Goal: Information Seeking & Learning: Learn about a topic

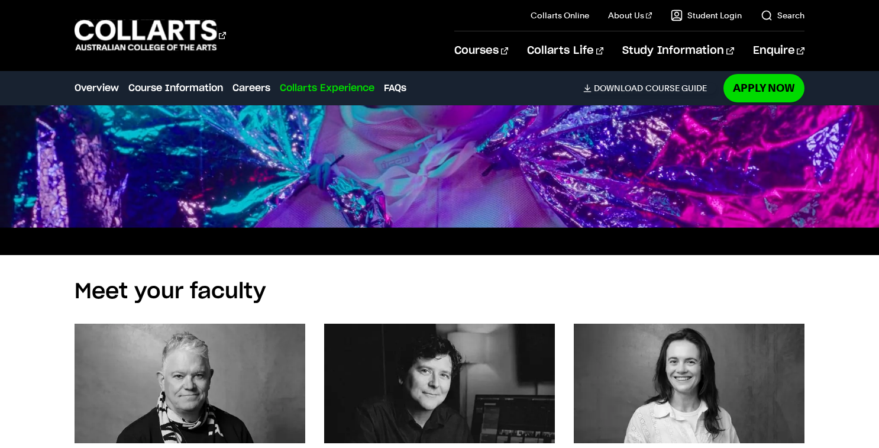
scroll to position [3763, 0]
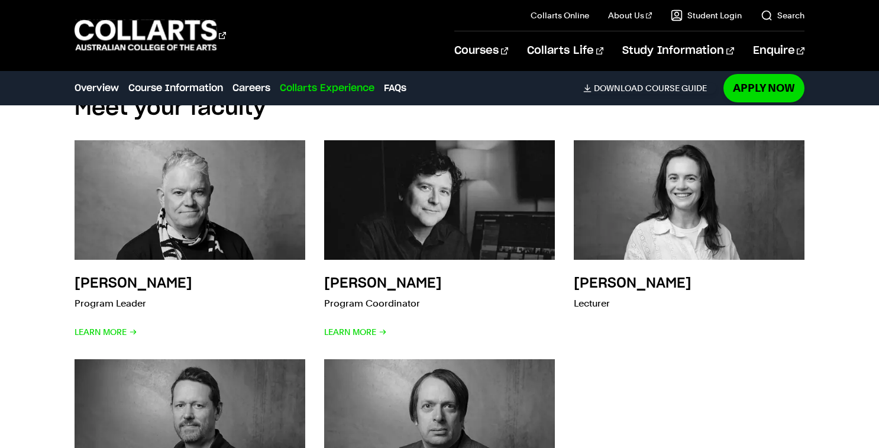
click at [195, 115] on h2 "Meet your faculty" at bounding box center [439, 108] width 729 height 26
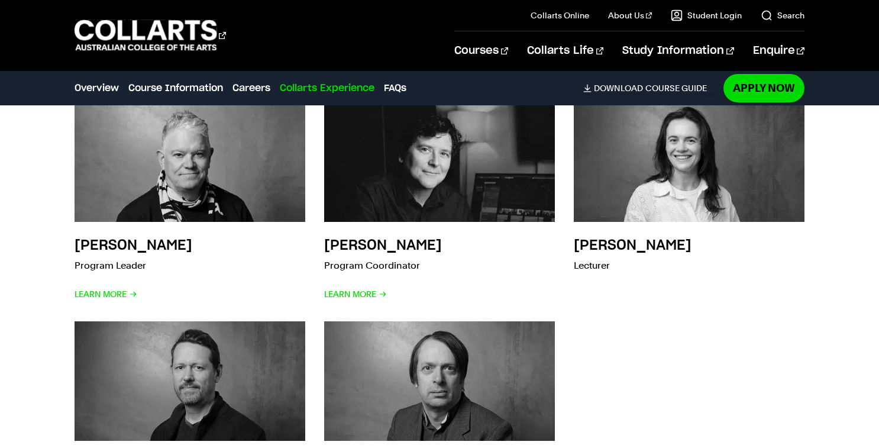
scroll to position [3915, 0]
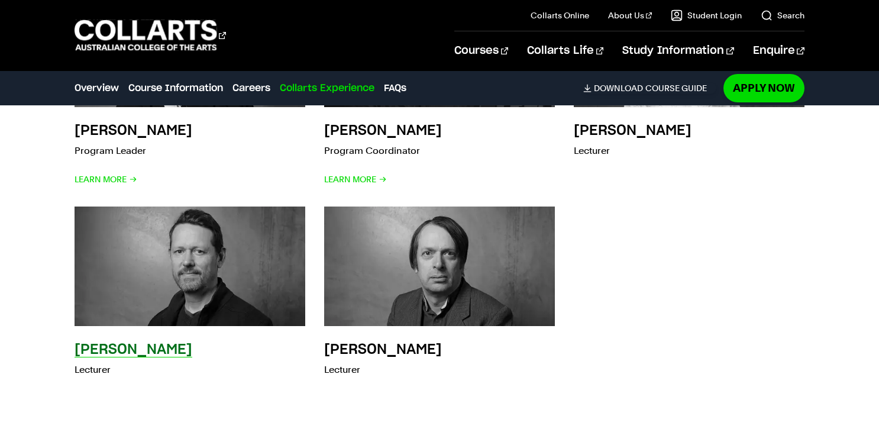
click at [112, 349] on h3 "[PERSON_NAME]" at bounding box center [134, 350] width 118 height 14
click at [120, 353] on h3 "[PERSON_NAME]" at bounding box center [134, 350] width 118 height 14
click at [199, 300] on img at bounding box center [190, 266] width 254 height 131
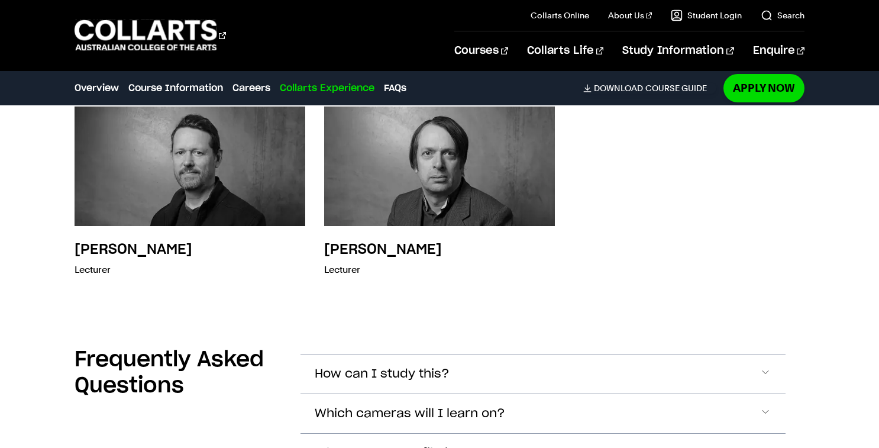
scroll to position [3977, 0]
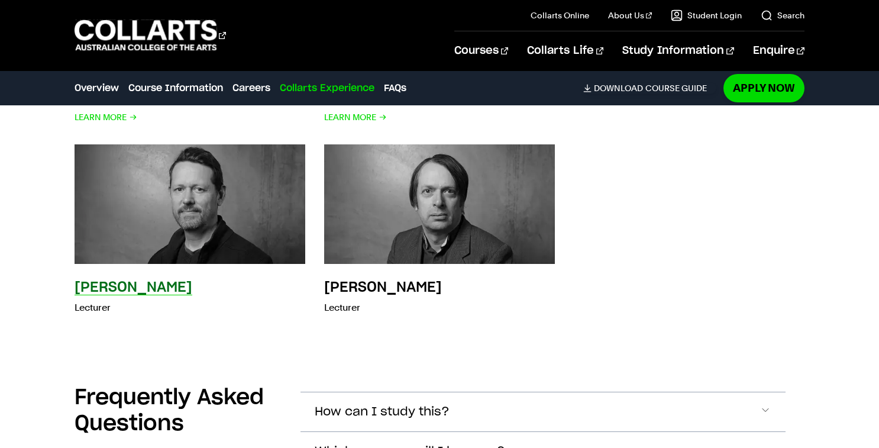
click at [86, 287] on h3 "[PERSON_NAME]" at bounding box center [134, 287] width 118 height 14
click at [86, 308] on p "Lecturer" at bounding box center [134, 307] width 118 height 17
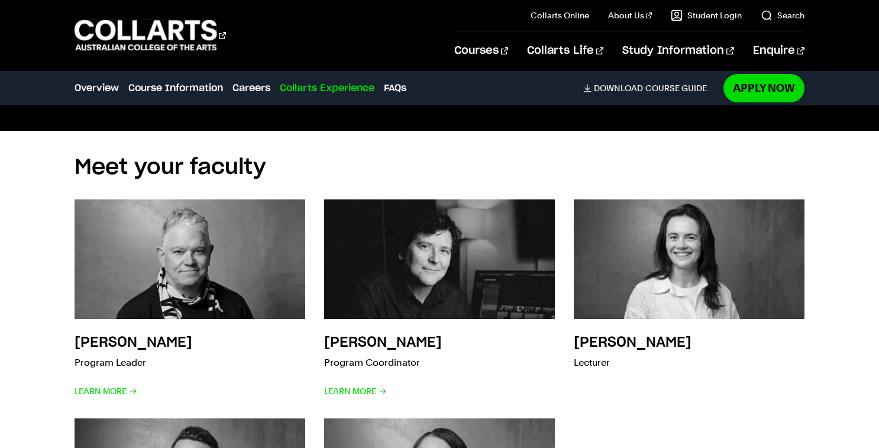
scroll to position [3714, 0]
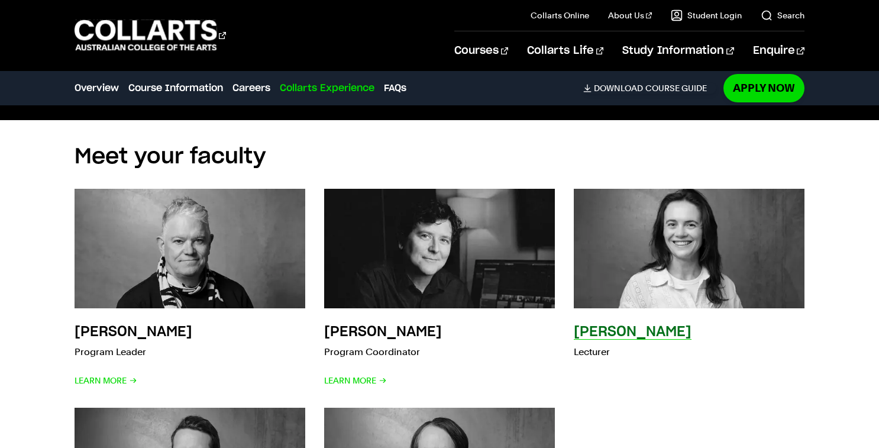
click at [609, 335] on h3 "[PERSON_NAME]" at bounding box center [633, 332] width 118 height 14
click at [662, 246] on img at bounding box center [689, 248] width 254 height 131
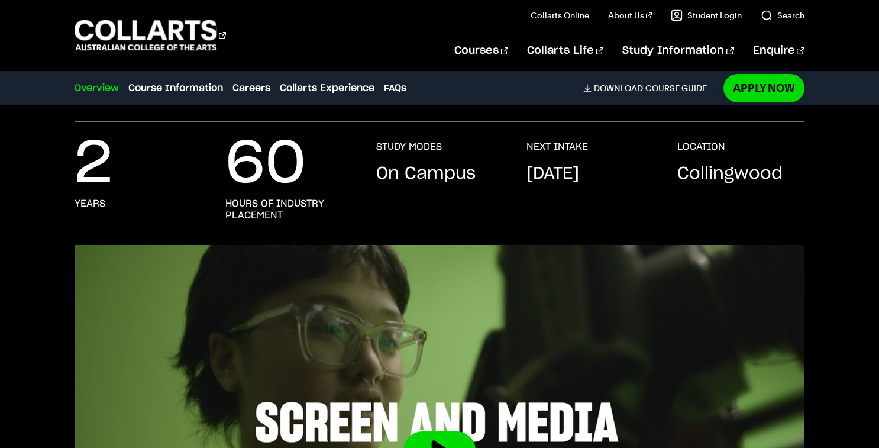
scroll to position [76, 0]
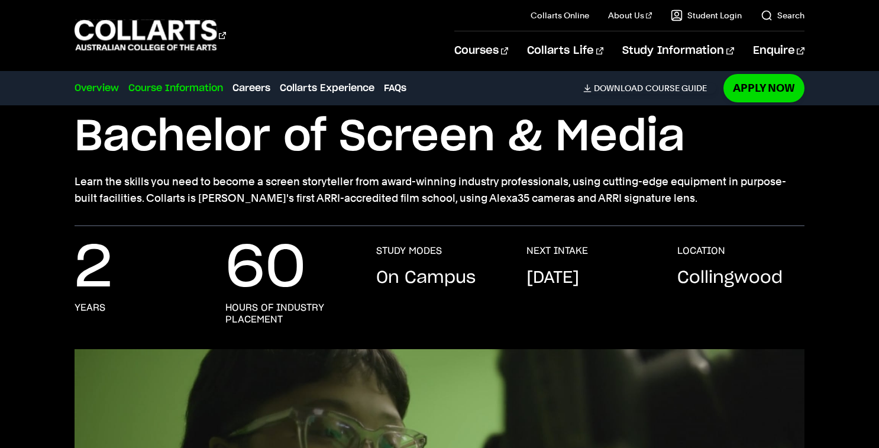
click at [192, 89] on link "Course Information" at bounding box center [175, 88] width 95 height 14
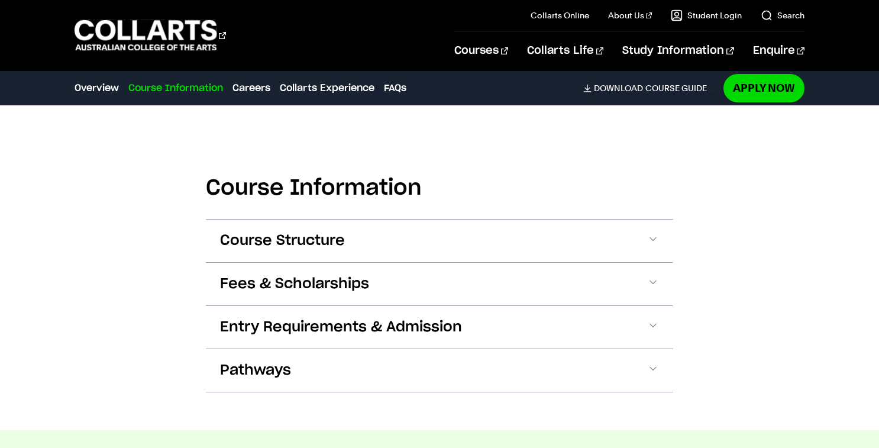
scroll to position [1103, 0]
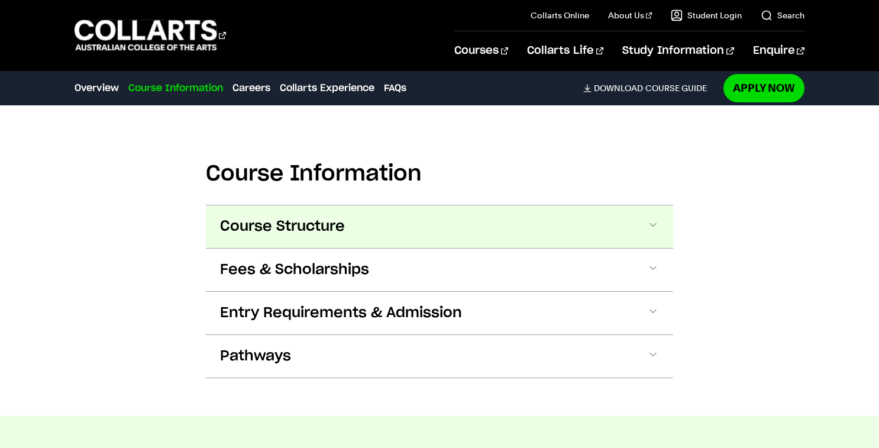
click at [327, 222] on span "Course Structure" at bounding box center [282, 226] width 125 height 19
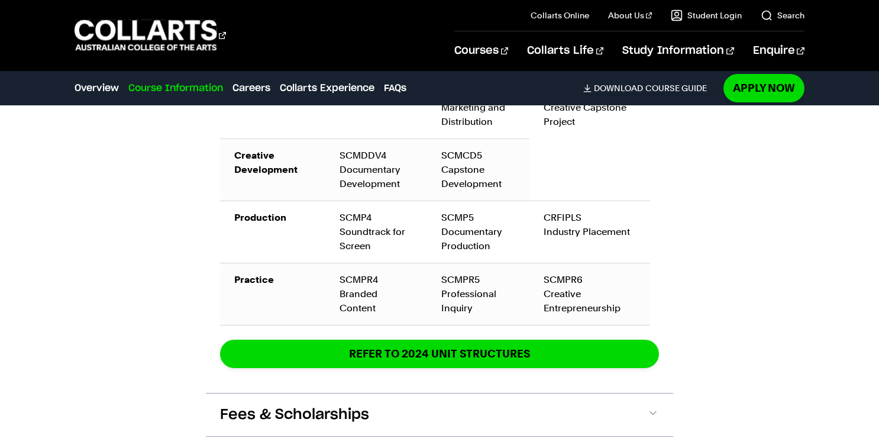
scroll to position [1161, 0]
